Goal: Information Seeking & Learning: Stay updated

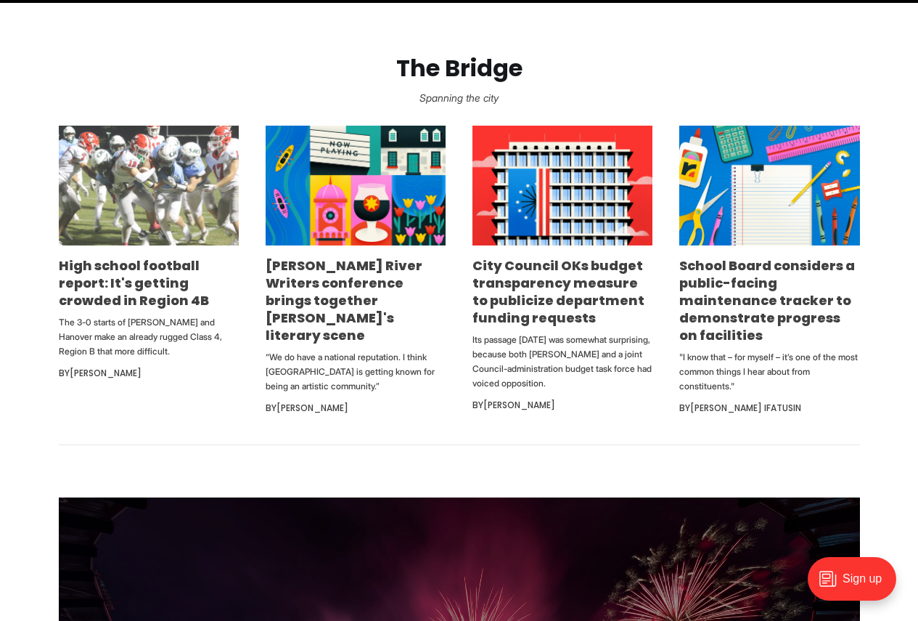
scroll to position [871, 0]
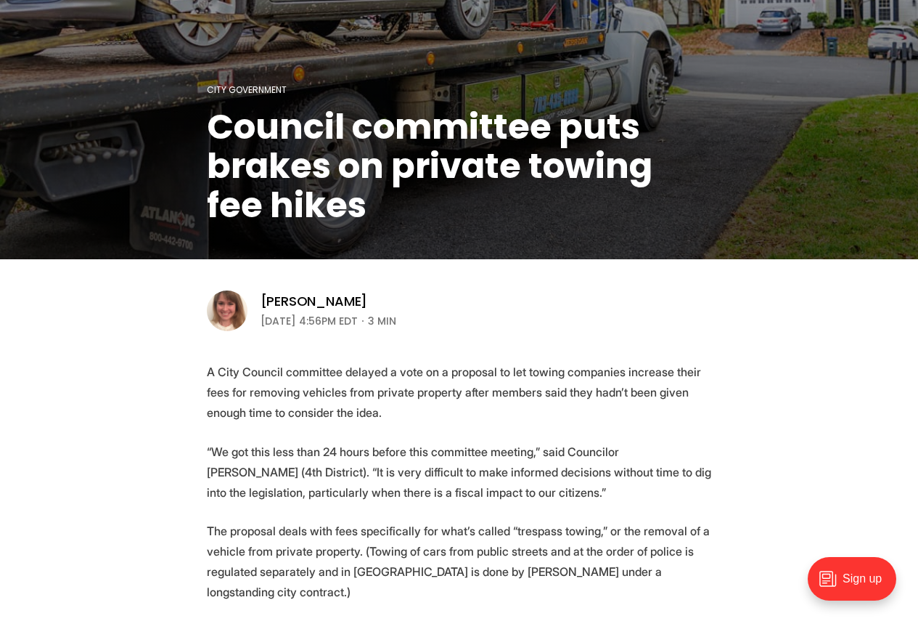
scroll to position [290, 0]
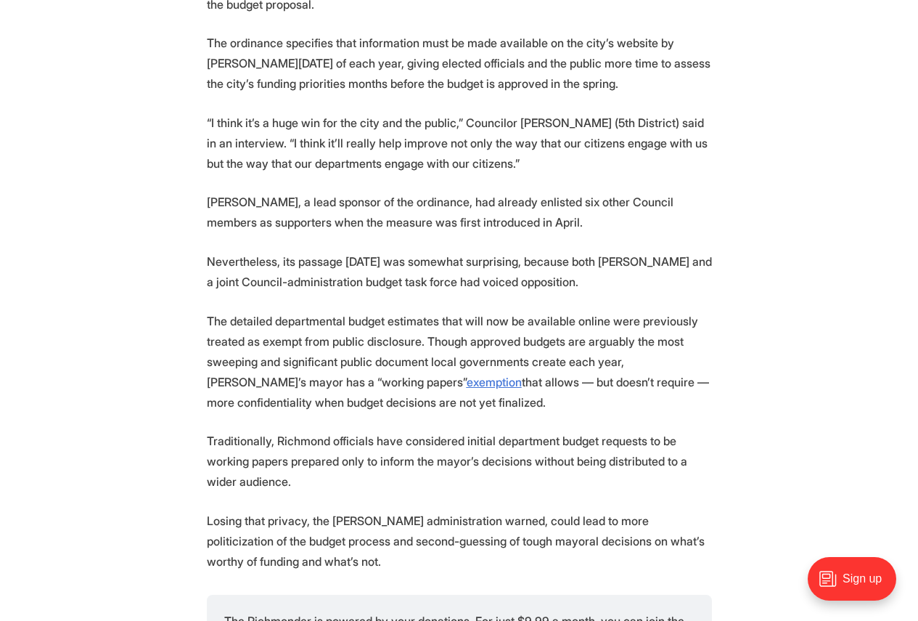
scroll to position [1307, 0]
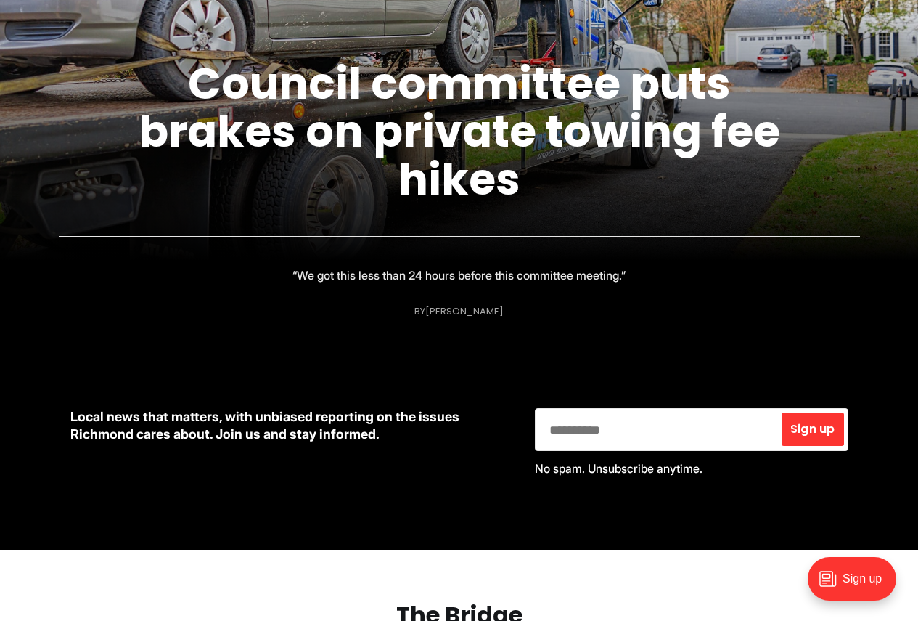
scroll to position [581, 0]
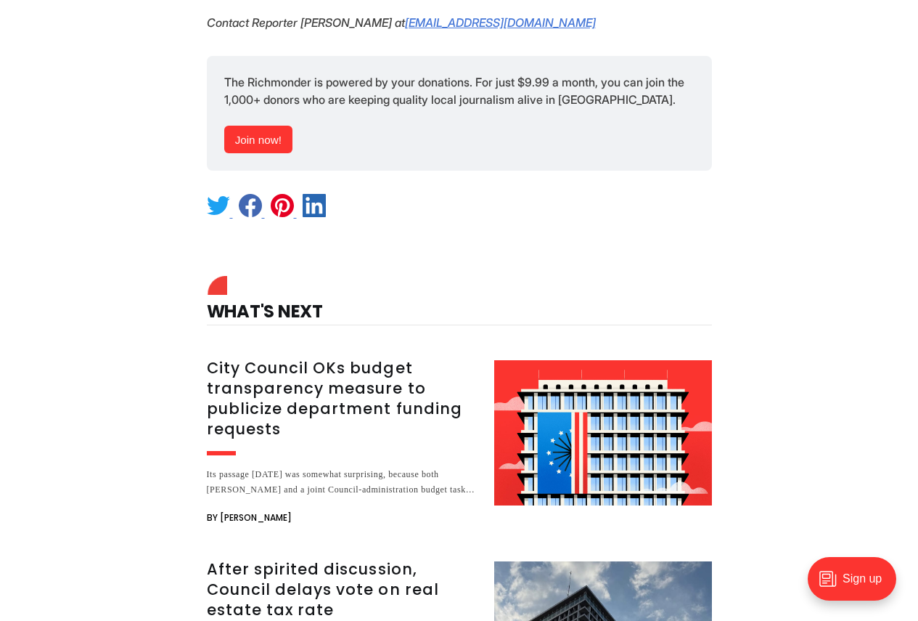
scroll to position [1524, 0]
